Goal: Transaction & Acquisition: Obtain resource

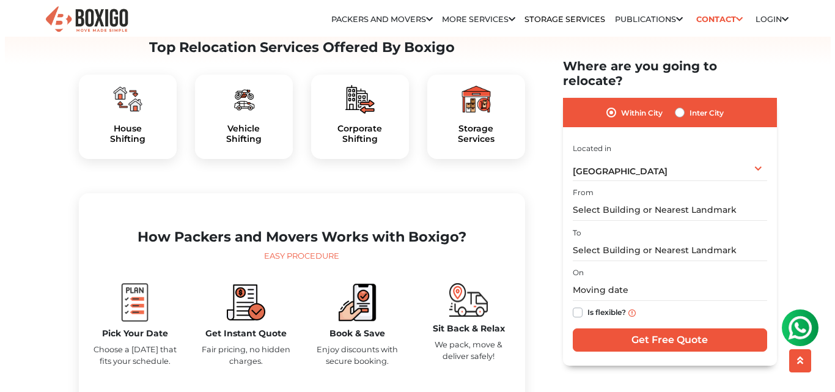
scroll to position [367, 0]
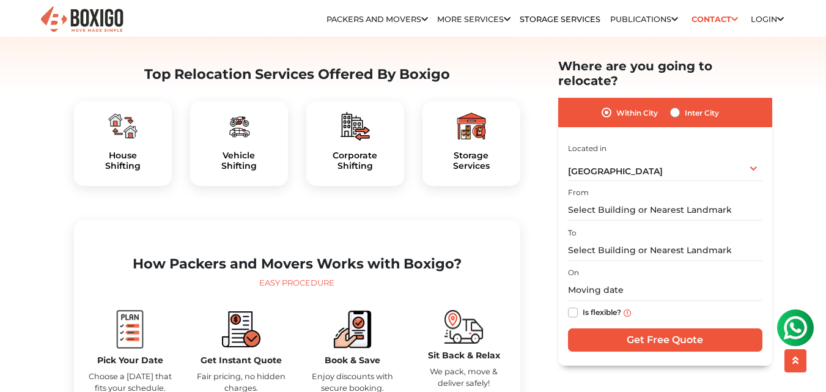
drag, startPoint x: 471, startPoint y: 174, endPoint x: 49, endPoint y: 151, distance: 423.0
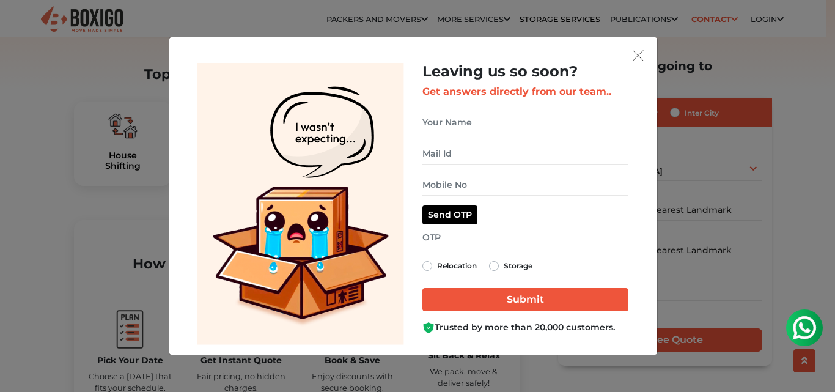
click at [468, 123] on input "get free quote dialog" at bounding box center [525, 122] width 206 height 21
type input "Nagendra Kumar"
click at [449, 152] on input "get free quote dialog" at bounding box center [525, 153] width 206 height 21
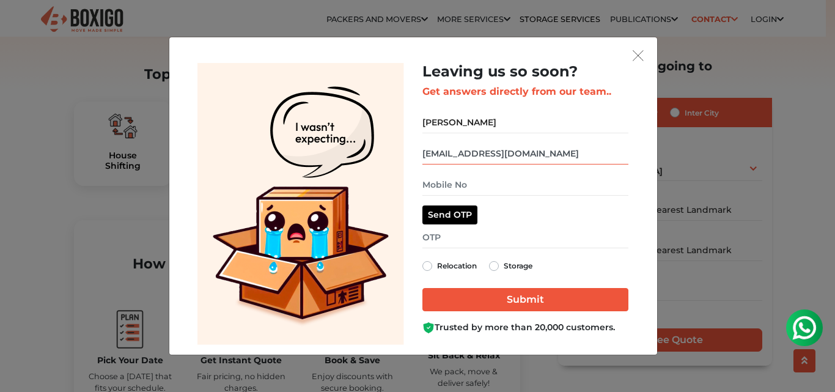
drag, startPoint x: 554, startPoint y: 154, endPoint x: 408, endPoint y: 152, distance: 146.1
click at [408, 152] on div "Leaving us so soon? Get answers directly from our team.. Nagendra Kumar nakumar…" at bounding box center [412, 204] width 449 height 282
type input "nagendrakkumar@gmail.com"
click at [449, 185] on input "get free quote dialog" at bounding box center [525, 184] width 206 height 21
type input "8951288878"
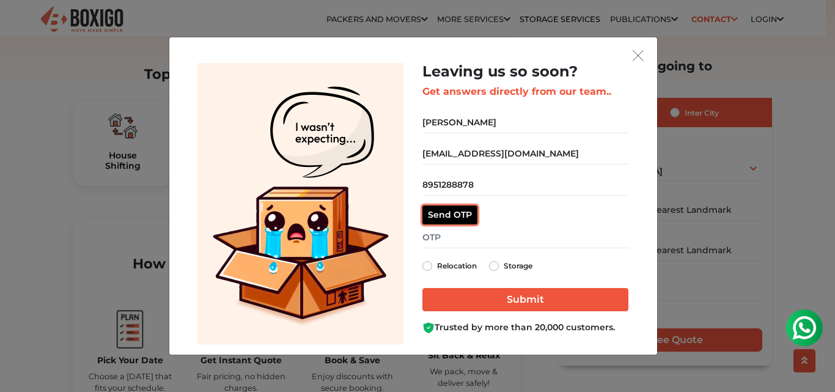
click at [447, 216] on button "Send OTP" at bounding box center [449, 214] width 55 height 19
click at [542, 215] on div "Resend OTP OTP sent!" at bounding box center [525, 214] width 206 height 19
click at [512, 216] on div "OTP sent!" at bounding box center [516, 214] width 47 height 15
click at [504, 263] on label "Storage" at bounding box center [518, 266] width 29 height 15
click at [498, 263] on input "Storage" at bounding box center [494, 265] width 10 height 12
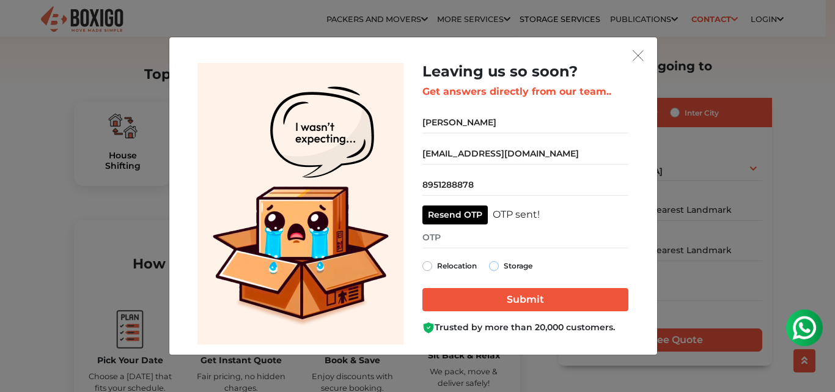
radio input "true"
click at [435, 242] on input "get free quote dialog" at bounding box center [525, 237] width 206 height 21
type input "2798"
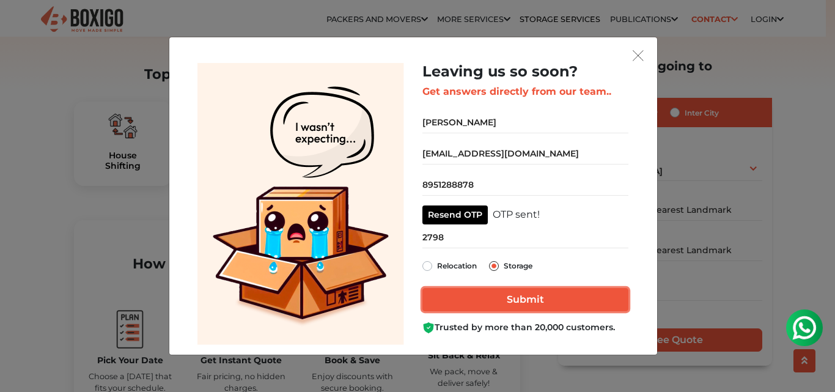
click at [530, 301] on input "Submit" at bounding box center [525, 299] width 206 height 23
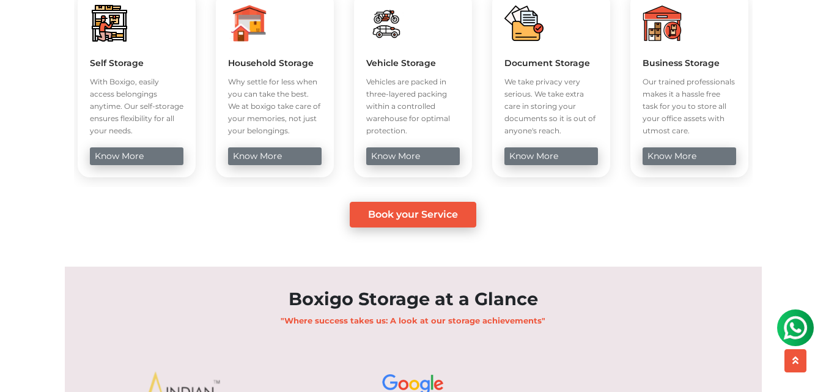
scroll to position [550, 0]
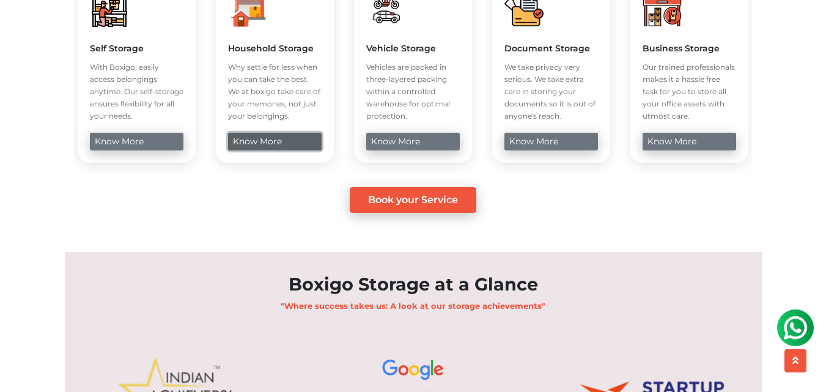
click at [280, 150] on link "know more" at bounding box center [275, 142] width 94 height 18
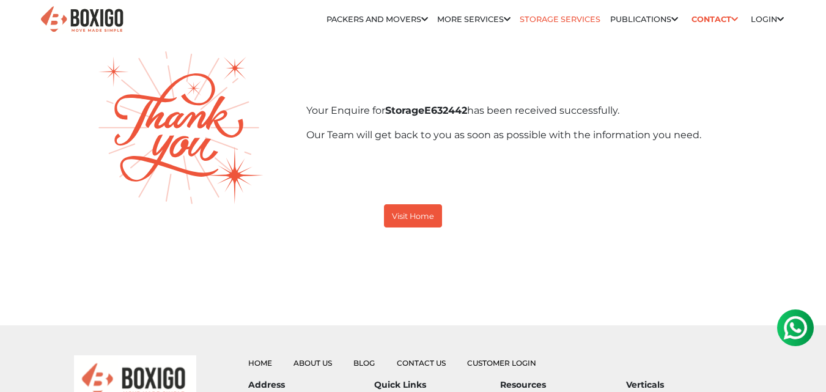
click at [557, 23] on link "Storage Services" at bounding box center [560, 19] width 81 height 9
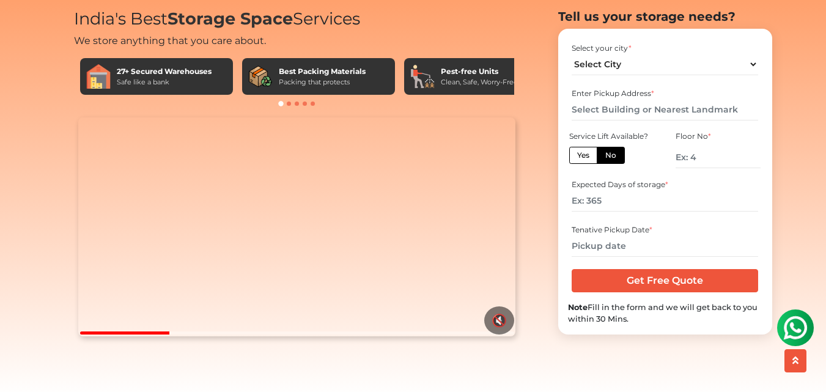
scroll to position [61, 0]
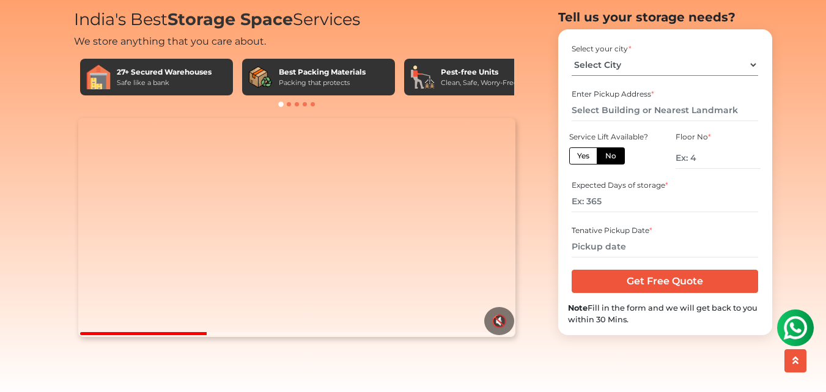
click at [753, 76] on select "Select City Bangalore Bengaluru Bhopal Bhubaneswar Chennai Coimbatore Cuttack D…" at bounding box center [665, 64] width 186 height 21
select select "[GEOGRAPHIC_DATA]"
click at [572, 73] on select "Select City Bangalore Bengaluru Bhopal Bhubaneswar Chennai Coimbatore Cuttack D…" at bounding box center [665, 64] width 186 height 21
click at [621, 100] on div "Enter Pickup Address *" at bounding box center [665, 94] width 186 height 11
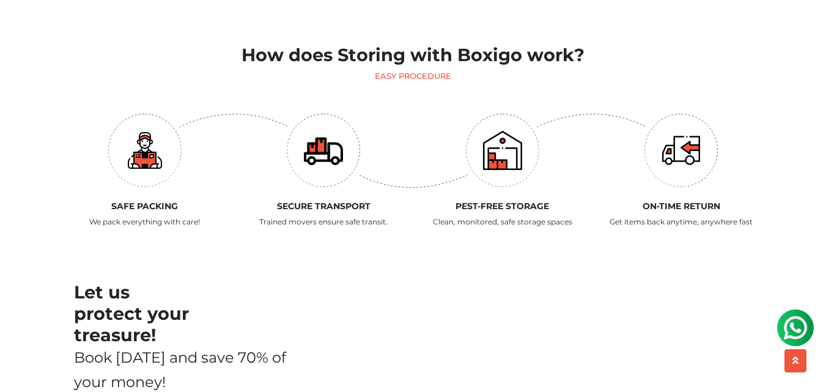
scroll to position [1284, 0]
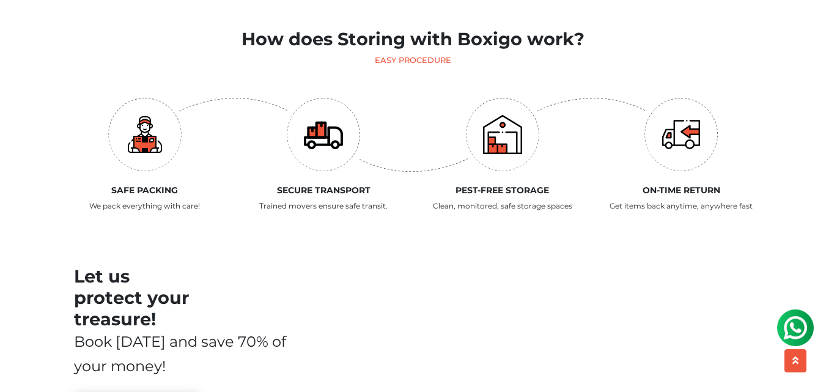
click at [34, 190] on section "How does Storing with Boxigo work? Easy Procedure Safe Packing We pack everythi…" at bounding box center [413, 238] width 760 height 465
drag, startPoint x: 528, startPoint y: 215, endPoint x: 464, endPoint y: 223, distance: 64.1
click at [527, 196] on h5 "Pest-Free Storage" at bounding box center [502, 190] width 161 height 10
click at [460, 212] on p "Clean, monitored, safe storage spaces" at bounding box center [502, 206] width 161 height 11
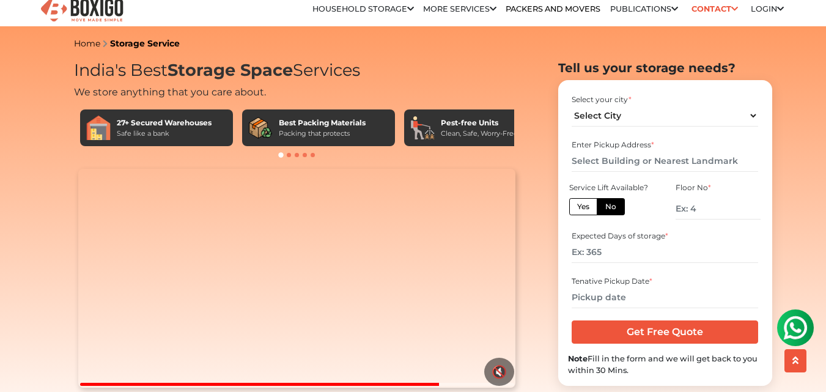
scroll to position [0, 0]
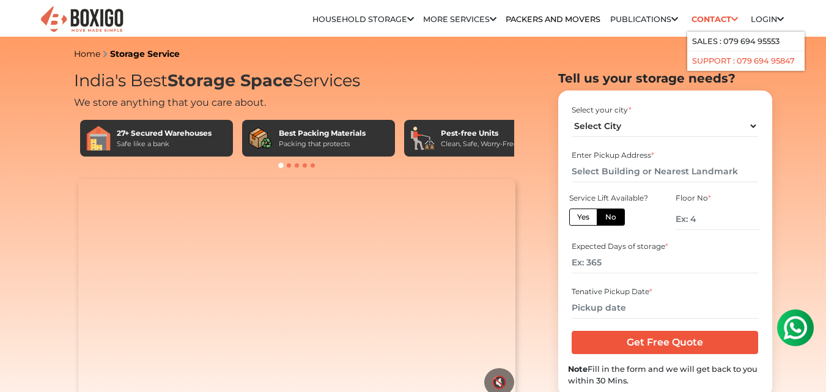
click at [715, 64] on link "Support : 079 694 95847" at bounding box center [743, 60] width 103 height 9
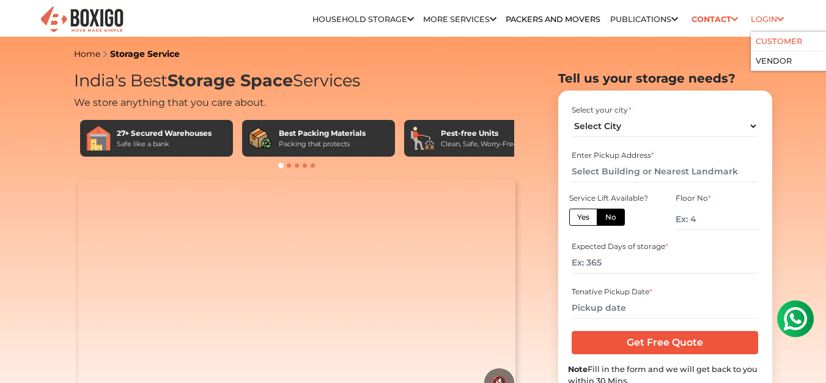
click at [781, 42] on link "Customer" at bounding box center [779, 41] width 46 height 9
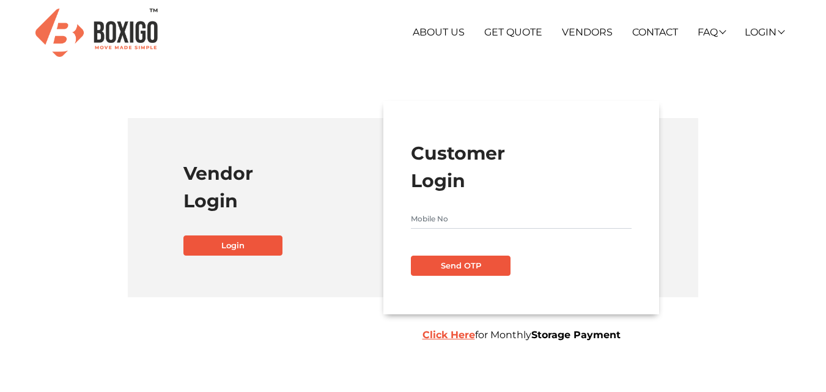
click at [441, 219] on input "text" at bounding box center [521, 219] width 221 height 20
type input "8951288878"
click at [450, 268] on button "Send OTP" at bounding box center [460, 266] width 99 height 21
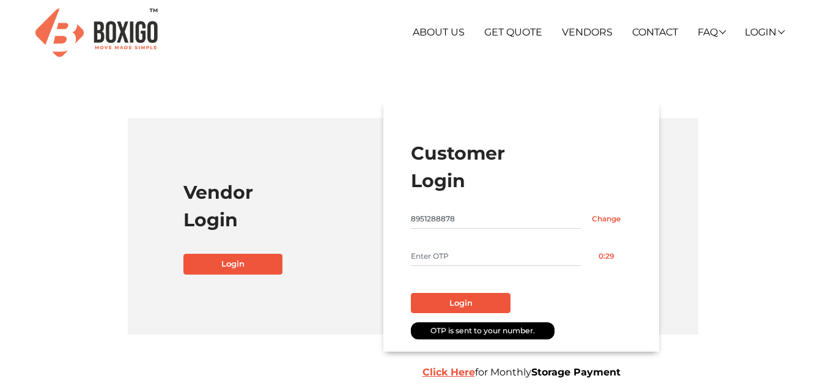
click at [450, 259] on input "text" at bounding box center [496, 256] width 170 height 20
type input "1603"
click at [444, 306] on button "Login" at bounding box center [460, 303] width 99 height 21
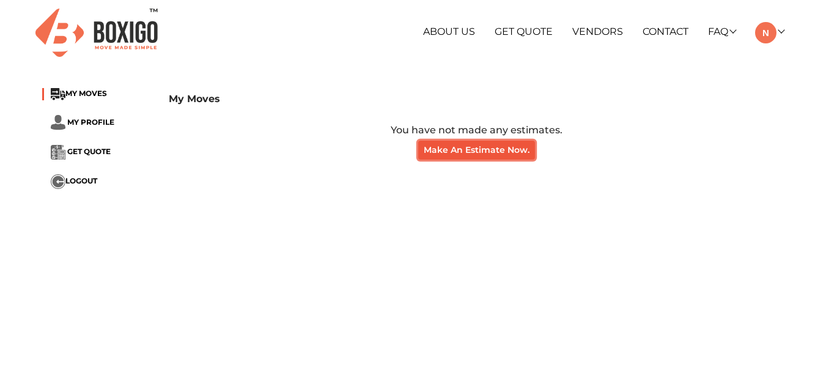
drag, startPoint x: 465, startPoint y: 151, endPoint x: 433, endPoint y: 239, distance: 93.4
click at [433, 239] on main "My Moves MY MOVES MY PROFILE GET QUOTE LOGOUT My Moves You have not made any es…" at bounding box center [413, 299] width 826 height 440
click at [73, 150] on span "GET QUOTE" at bounding box center [88, 151] width 43 height 9
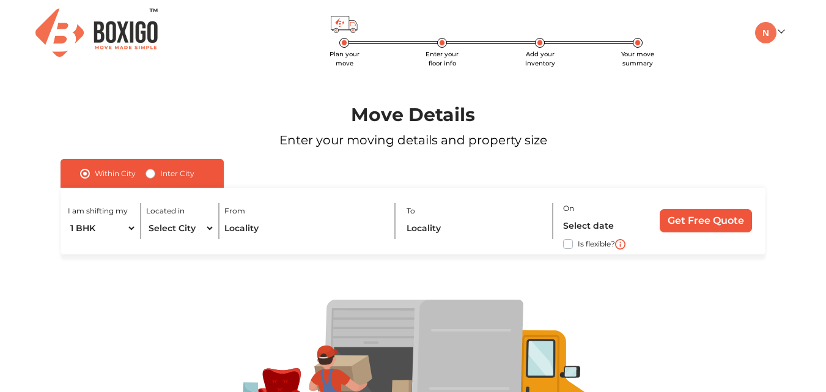
click at [160, 172] on label "Inter City" at bounding box center [177, 173] width 34 height 15
click at [151, 172] on input "Inter City" at bounding box center [150, 172] width 10 height 12
radio input "true"
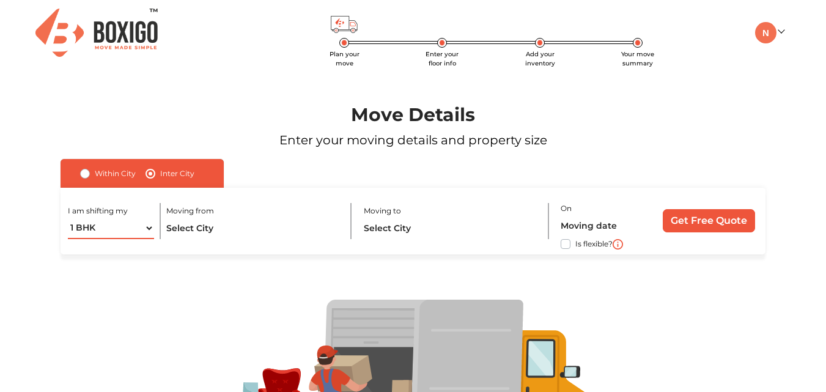
click at [145, 227] on select "1 BHK 2 BHK 3 BHK 3 + BHK FEW ITEMS" at bounding box center [111, 228] width 87 height 21
select select "FEW ITEMS"
click at [68, 218] on select "1 BHK 2 BHK 3 BHK 3 + BHK FEW ITEMS" at bounding box center [111, 228] width 87 height 21
click at [216, 230] on input "text" at bounding box center [253, 228] width 174 height 21
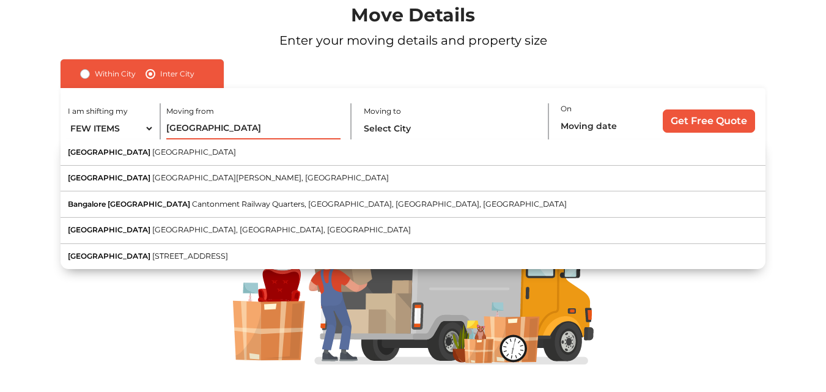
scroll to position [119, 0]
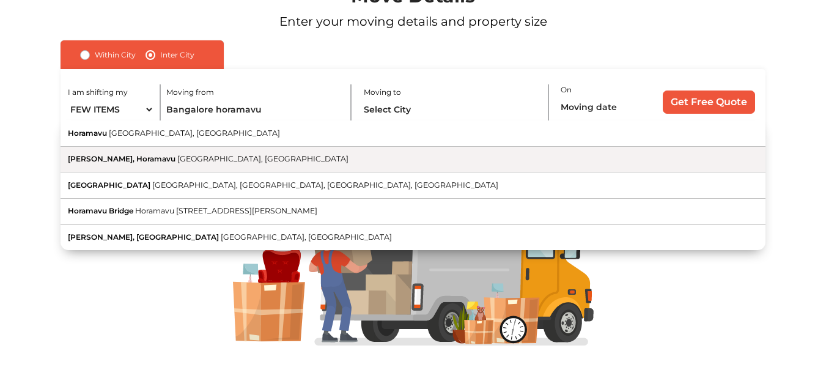
click at [166, 161] on span "[PERSON_NAME], Horamavu" at bounding box center [122, 158] width 108 height 9
type input "Horamavu Agara, Horamavu, Bangalore, Karnataka"
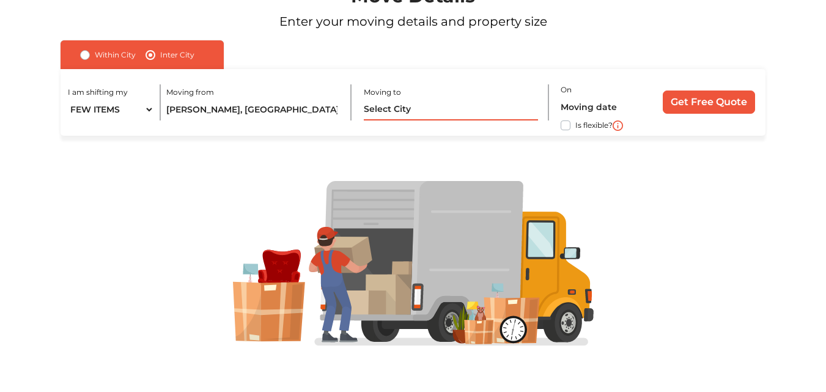
click at [418, 109] on input "text" at bounding box center [451, 109] width 174 height 21
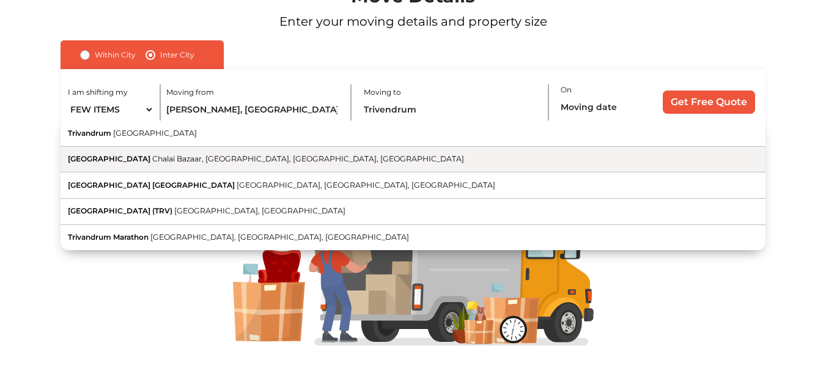
click at [340, 165] on button "Trivandrum Central Railway Station Chalai Bazaar, Thampanoor, Thiruvananthapura…" at bounding box center [413, 160] width 704 height 26
type input "Trivandrum Central Railway Station, Chalai Bazaar, Thampanoor, Thiruvananthapur…"
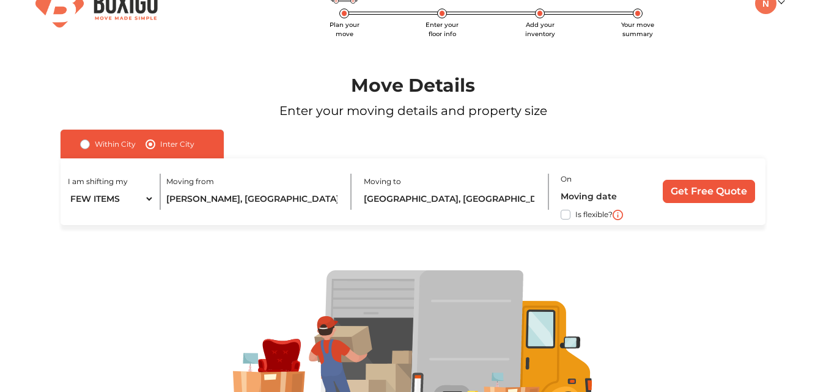
scroll to position [0, 0]
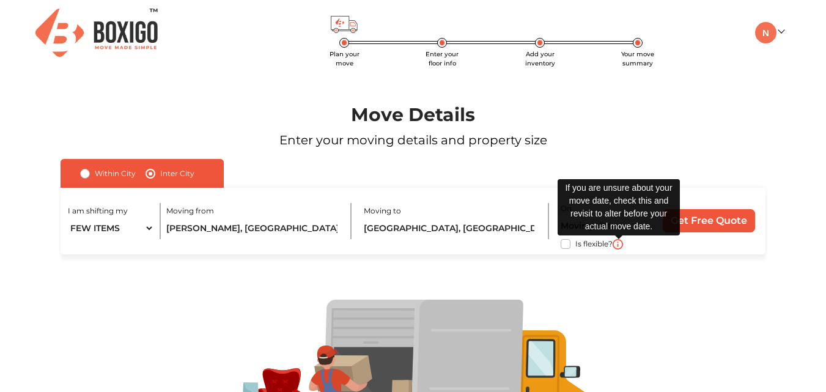
click at [619, 243] on img at bounding box center [618, 244] width 10 height 10
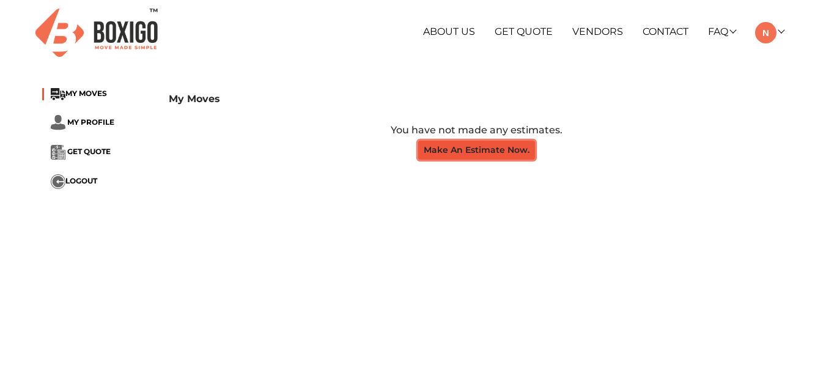
click at [498, 147] on button "Make An Estimate Now." at bounding box center [476, 150] width 117 height 19
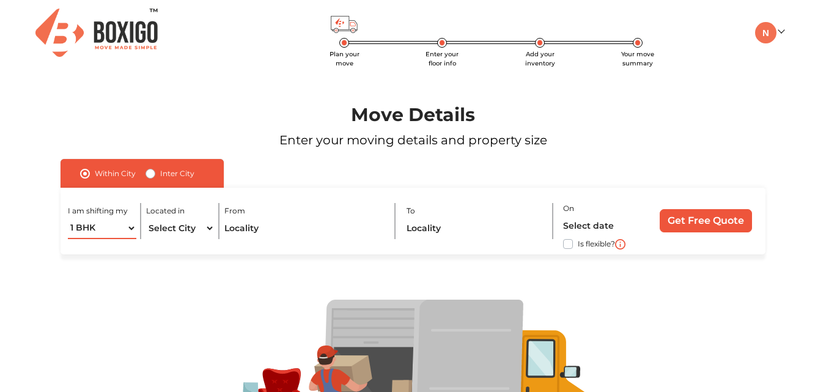
click at [133, 226] on select "1 BHK 2 BHK 3 BHK 3 + BHK FEW ITEMS" at bounding box center [102, 228] width 68 height 21
select select "FEW ITEMS"
click at [68, 218] on select "1 BHK 2 BHK 3 BHK 3 + BHK FEW ITEMS" at bounding box center [102, 228] width 68 height 21
click at [205, 228] on select "Select City Bangalore Bengaluru Bhopal Bhubaneswar Chennai Coimbatore Cuttack D…" at bounding box center [180, 228] width 68 height 21
select select "[GEOGRAPHIC_DATA]"
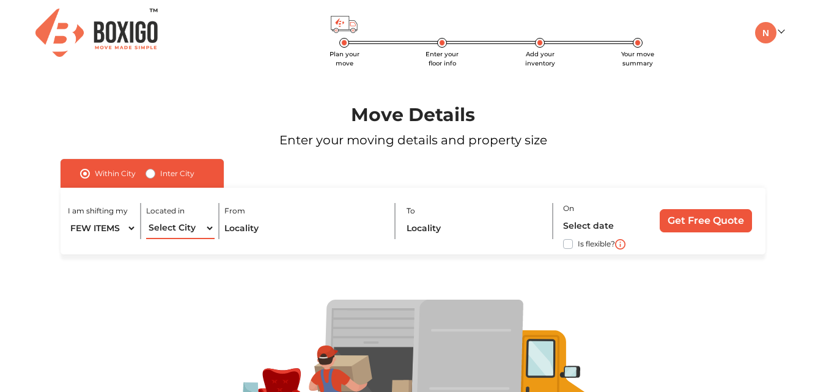
click at [146, 218] on select "Select City Bangalore Bengaluru Bhopal Bhubaneswar Chennai Coimbatore Cuttack D…" at bounding box center [180, 228] width 68 height 21
click at [254, 230] on input "text" at bounding box center [304, 228] width 161 height 21
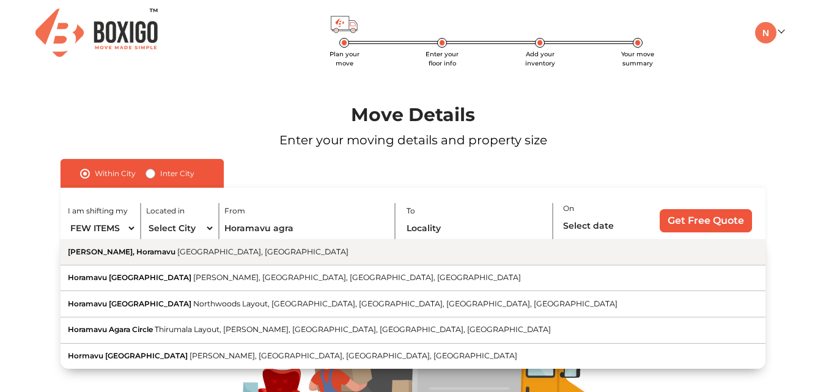
click at [116, 251] on span "[PERSON_NAME], Horamavu" at bounding box center [122, 251] width 108 height 9
type input "Horamavu Agara, Horamavu, Bengaluru, Karnataka"
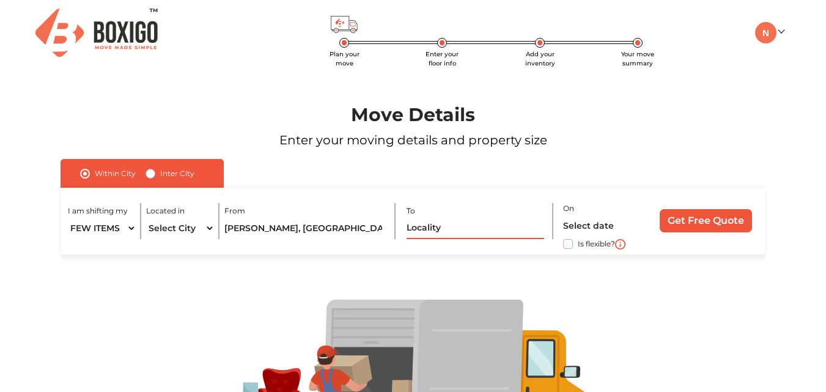
click at [453, 229] on input "text" at bounding box center [476, 228] width 138 height 21
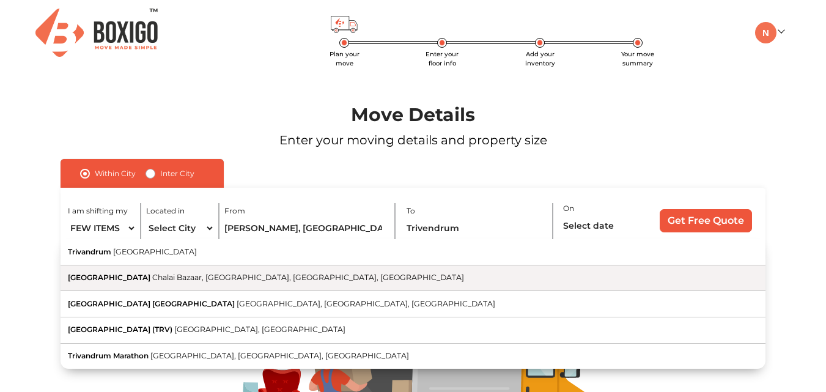
click at [150, 276] on span "Trivandrum Central Railway Station" at bounding box center [109, 277] width 83 height 9
type input "Trivandrum Central Railway Station, Chalai Bazaar, Thampanoor, Thiruvananthapur…"
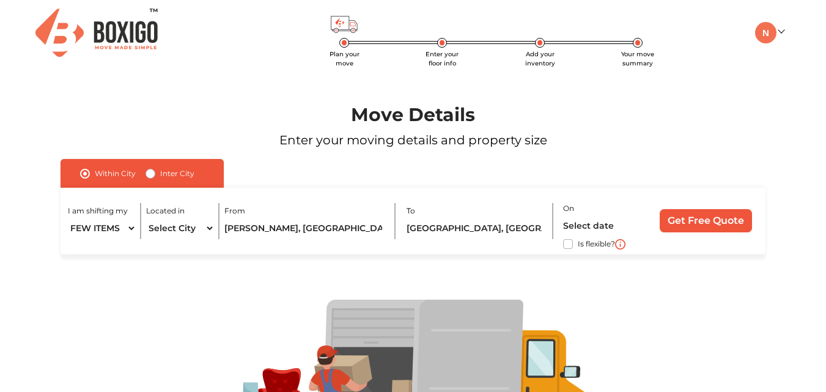
click at [578, 245] on label "Is flexible?" at bounding box center [596, 243] width 37 height 13
click at [70, 245] on input "Is flexible?" at bounding box center [66, 243] width 10 height 12
checkbox input "true"
click at [691, 227] on input "Get Free Quote" at bounding box center [706, 220] width 92 height 23
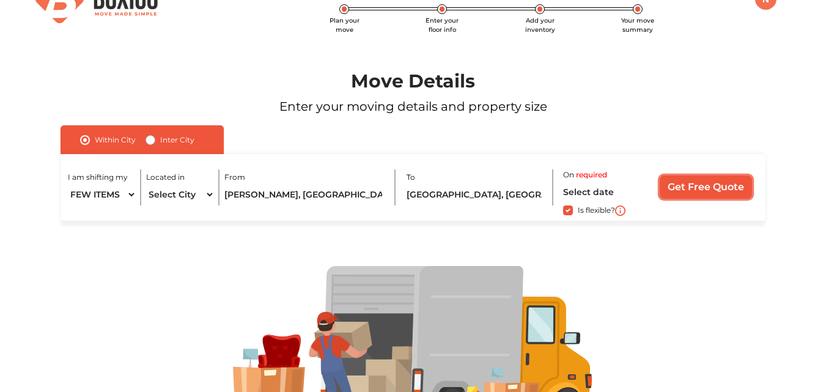
scroll to position [119, 0]
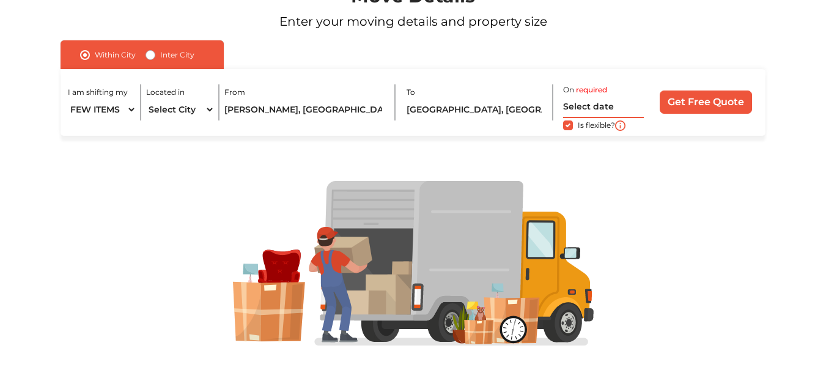
click at [570, 108] on input "text" at bounding box center [603, 107] width 81 height 21
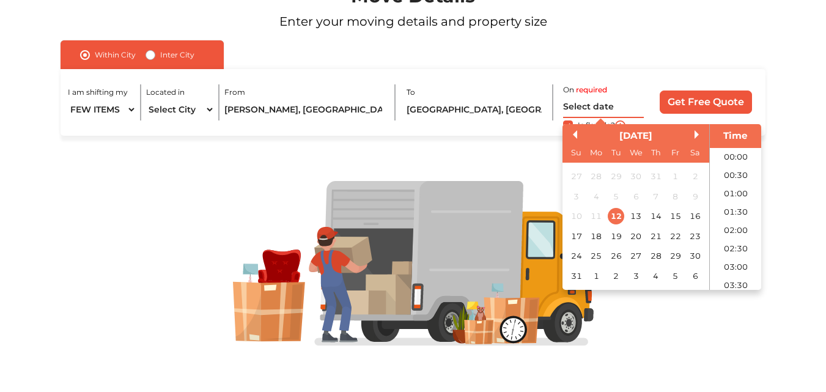
scroll to position [397, 0]
click at [675, 218] on div "15" at bounding box center [676, 216] width 17 height 17
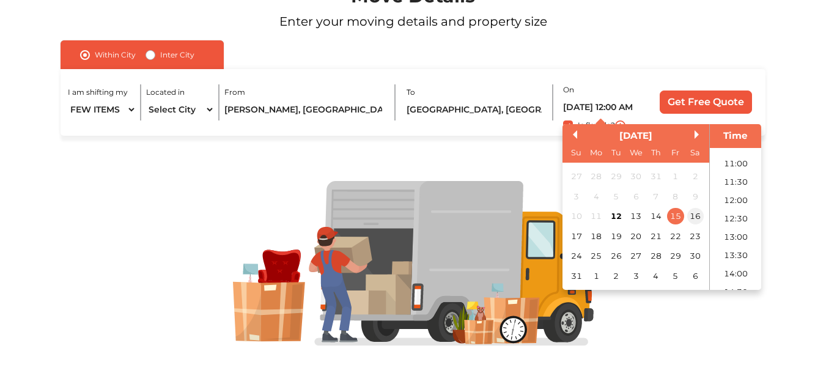
click at [696, 219] on div "16" at bounding box center [695, 216] width 17 height 17
type input "16/08/2025 12:00 AM"
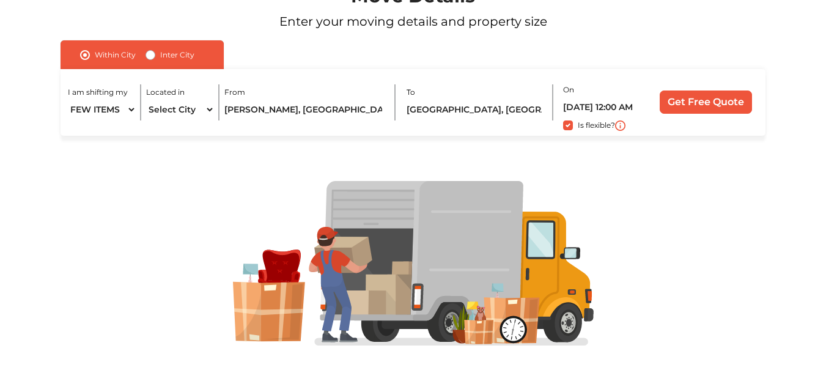
click at [427, 149] on div at bounding box center [413, 264] width 778 height 256
click at [578, 125] on label "Is flexible?" at bounding box center [596, 124] width 37 height 13
click at [70, 125] on input "Is flexible?" at bounding box center [66, 124] width 10 height 12
click at [578, 124] on label "Is flexible?" at bounding box center [596, 124] width 37 height 13
click at [70, 124] on input "Is flexible?" at bounding box center [66, 124] width 10 height 12
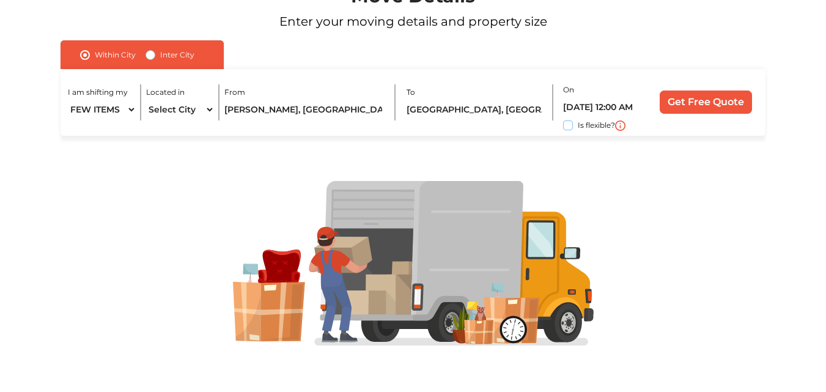
checkbox input "true"
click at [707, 95] on input "Get Free Quote" at bounding box center [706, 101] width 92 height 23
click at [460, 109] on input "Trivandrum Central Railway Station, Chalai Bazaar, Thampanoor, Thiruvananthapur…" at bounding box center [476, 109] width 138 height 21
click at [524, 111] on input "Trivandrum Central Railway Station, Chalai Bazaar, Thampanoor, Thiruvananthapur…" at bounding box center [476, 109] width 138 height 21
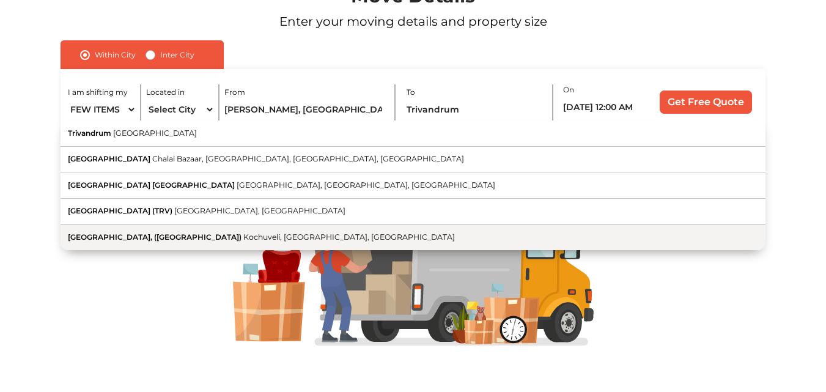
click at [253, 235] on span "Kochuveli, Thiruvananthapuram, Kerala" at bounding box center [349, 236] width 212 height 9
type input "Trivandrum North Railway station, (Kochu veli), Kochuveli, Thiruvananthapuram, …"
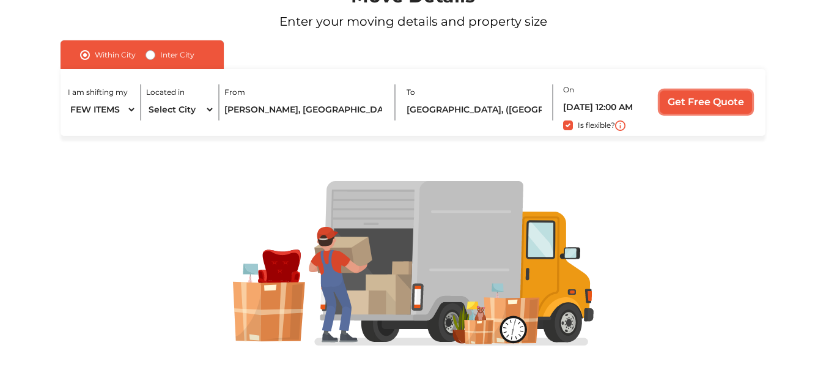
click at [685, 104] on input "Get Free Quote" at bounding box center [706, 101] width 92 height 23
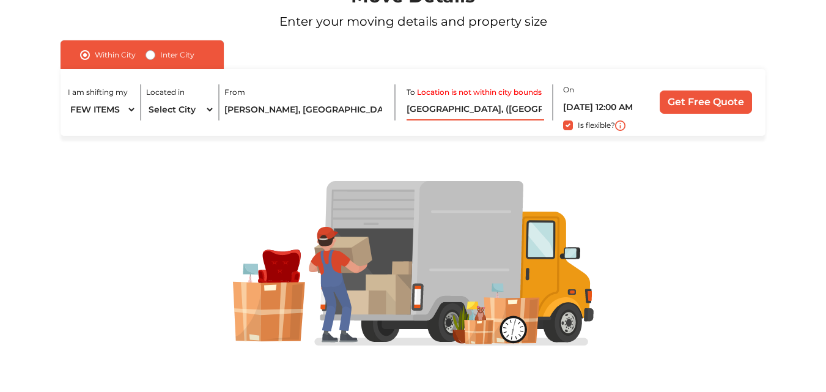
click at [473, 109] on input "Trivandrum North Railway station, (Kochu veli), Kochuveli, Thiruvananthapuram, …" at bounding box center [476, 109] width 138 height 21
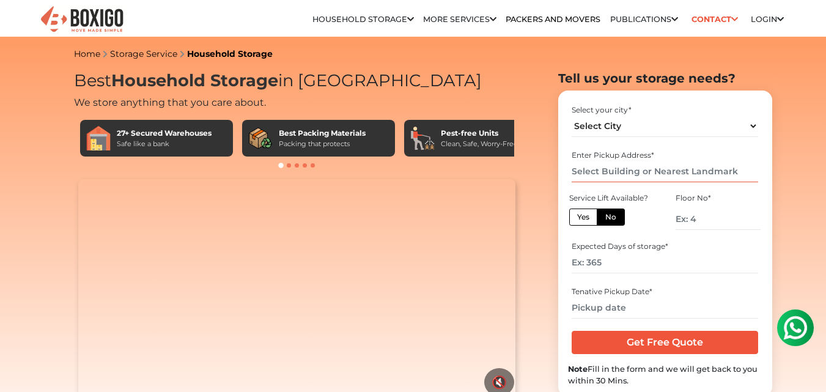
click at [642, 180] on input "text" at bounding box center [665, 171] width 186 height 21
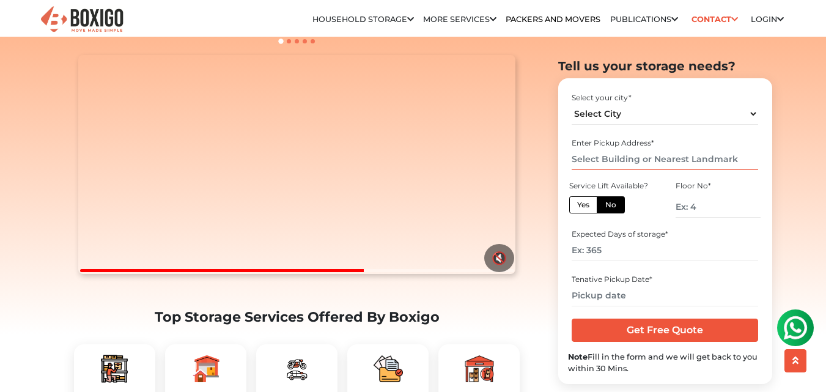
scroll to position [122, 0]
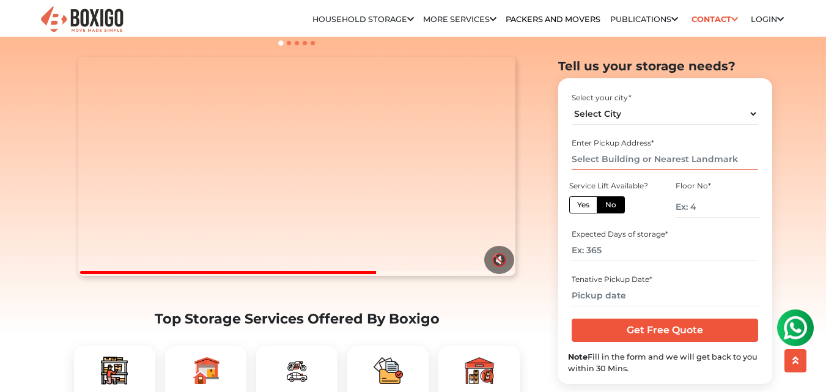
click at [580, 155] on input "text" at bounding box center [665, 158] width 186 height 21
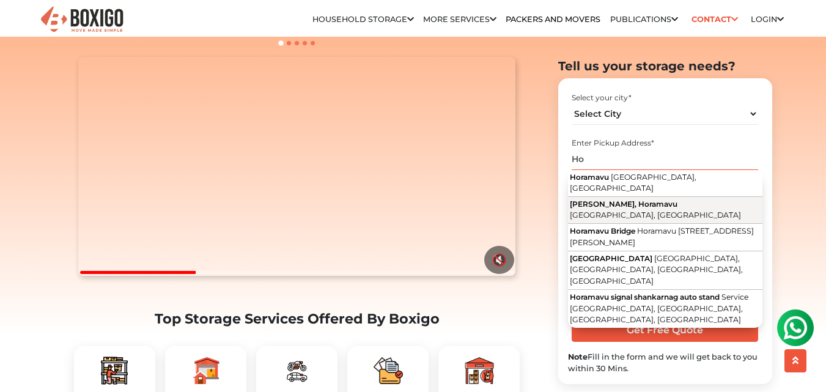
type input "H"
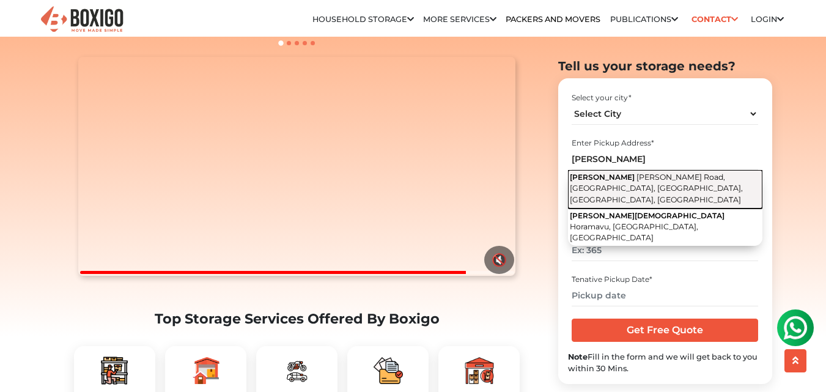
click at [648, 185] on span "[PERSON_NAME] Road, [GEOGRAPHIC_DATA], [GEOGRAPHIC_DATA], [GEOGRAPHIC_DATA], [G…" at bounding box center [656, 188] width 173 height 32
type input "[PERSON_NAME], [PERSON_NAME][GEOGRAPHIC_DATA], [GEOGRAPHIC_DATA], [GEOGRAPHIC_D…"
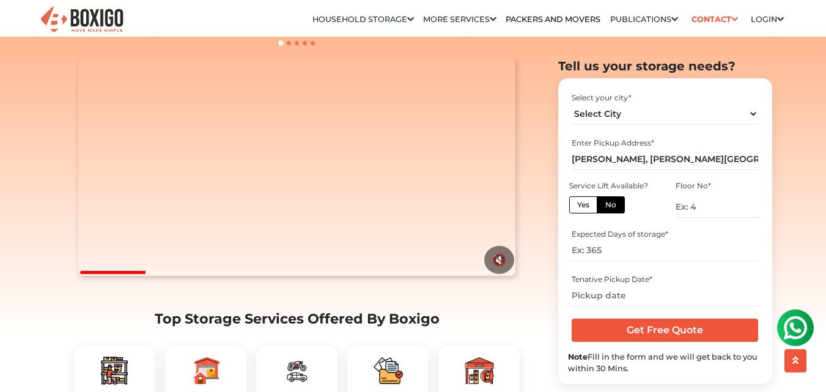
click at [581, 207] on label "Yes" at bounding box center [583, 204] width 28 height 17
click at [581, 207] on input "Yes" at bounding box center [581, 203] width 8 height 8
radio input "true"
click at [612, 203] on label "No" at bounding box center [611, 204] width 28 height 17
click at [612, 203] on input "No" at bounding box center [609, 203] width 8 height 8
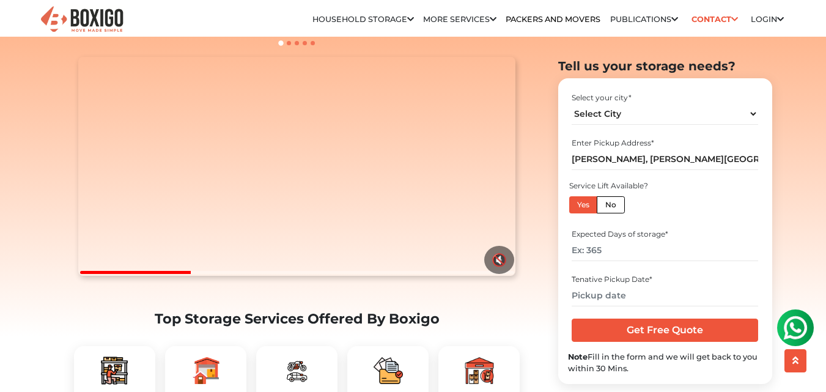
radio input "true"
click at [727, 206] on input "number" at bounding box center [717, 206] width 84 height 21
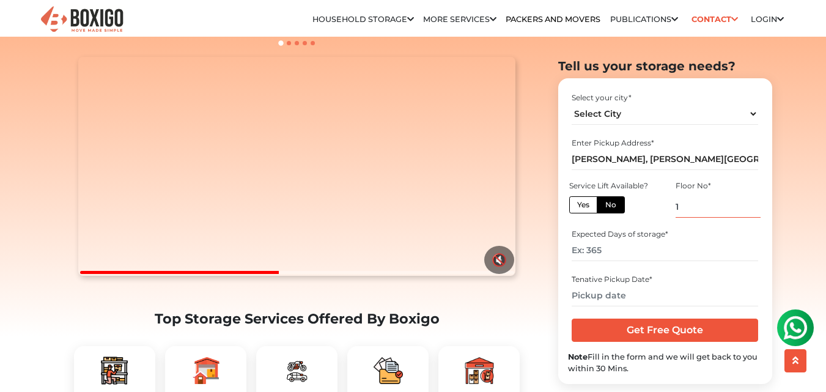
type input "1"
click at [585, 199] on label "Yes" at bounding box center [583, 204] width 28 height 17
click at [585, 199] on input "Yes" at bounding box center [581, 203] width 8 height 8
radio input "true"
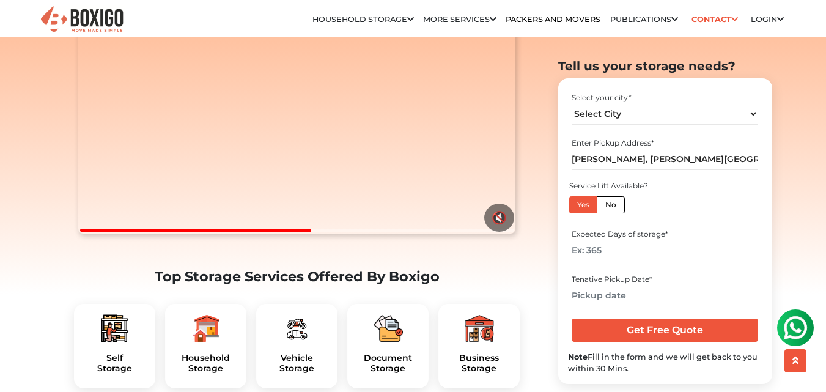
scroll to position [183, 0]
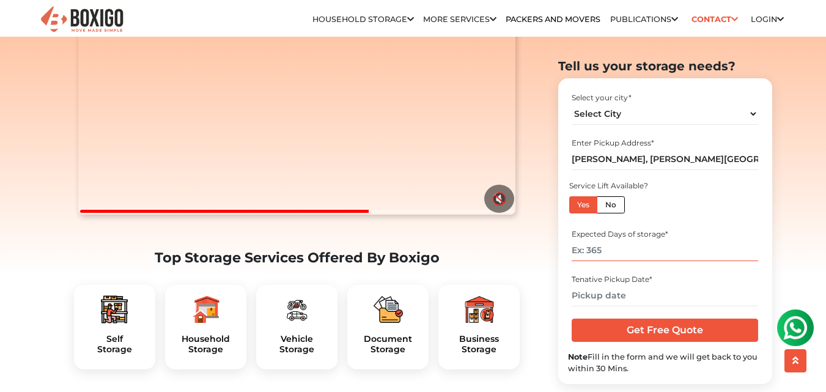
click at [647, 256] on input "number" at bounding box center [665, 250] width 186 height 21
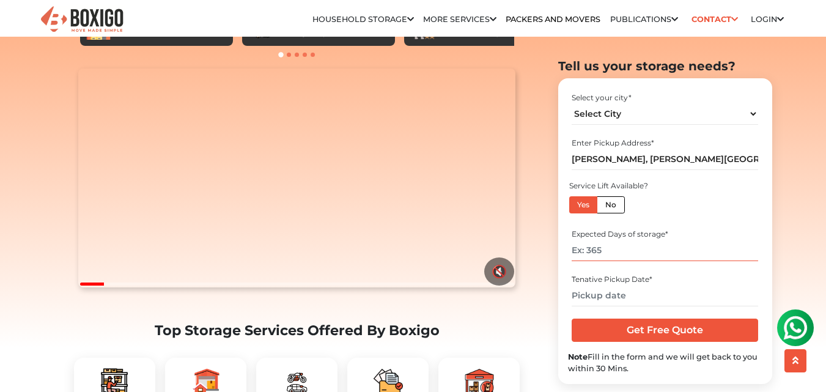
scroll to position [0, 0]
